Goal: Transaction & Acquisition: Purchase product/service

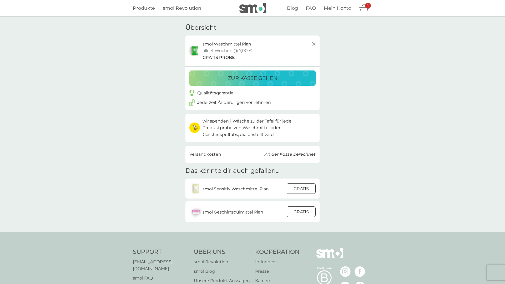
scroll to position [1, 0]
click at [270, 81] on p "zur Kasse gehen" at bounding box center [253, 77] width 50 height 8
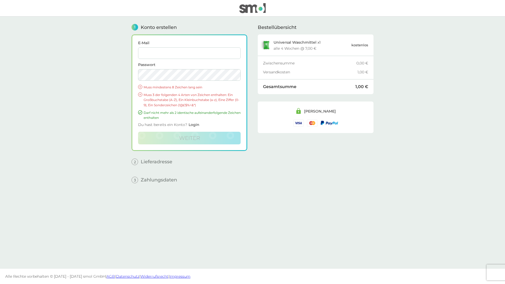
click at [194, 56] on input "E-Mail" at bounding box center [189, 53] width 103 height 12
type input "[EMAIL_ADDRESS][DOMAIN_NAME]"
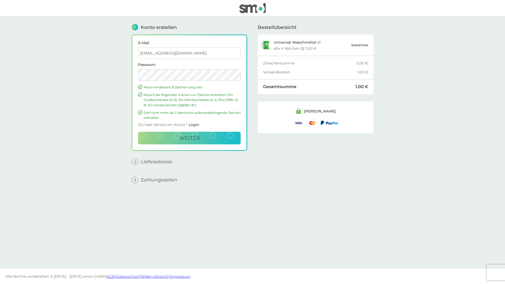
click at [138, 132] on button "weiter" at bounding box center [189, 138] width 103 height 13
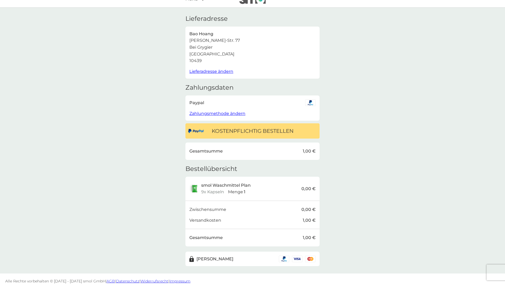
scroll to position [8, 0]
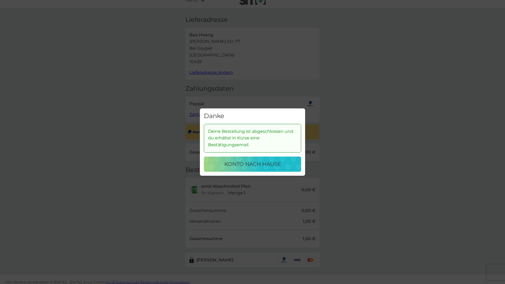
click at [281, 169] on button "Konto nach Hause" at bounding box center [252, 164] width 97 height 15
